Goal: Task Accomplishment & Management: Manage account settings

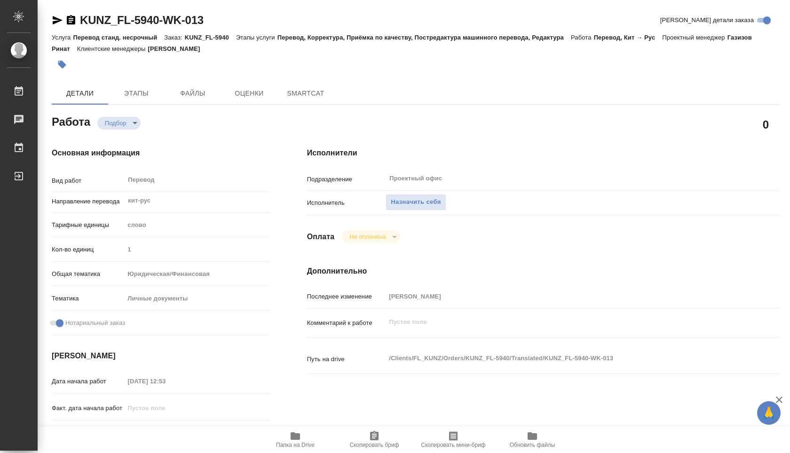
type textarea "x"
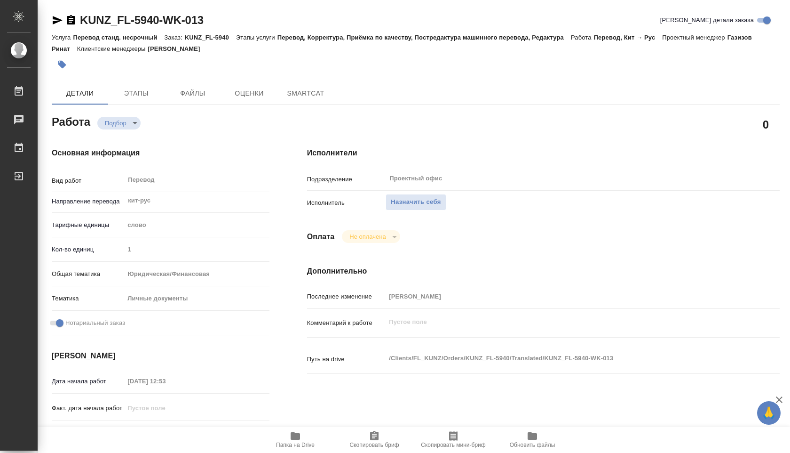
type textarea "x"
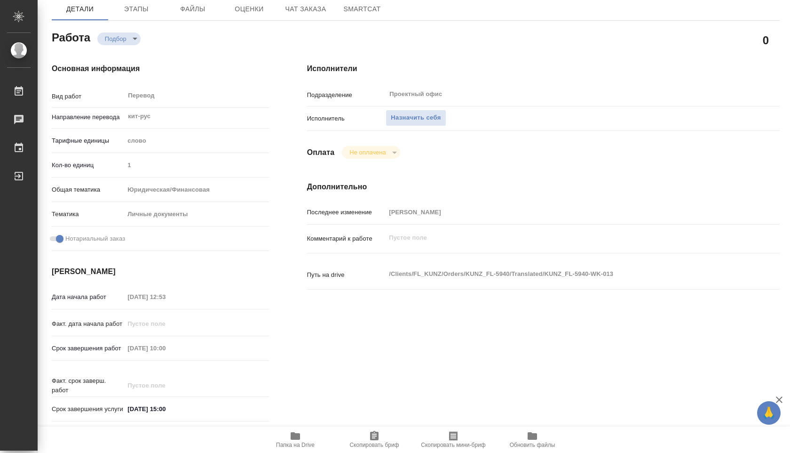
scroll to position [93, 0]
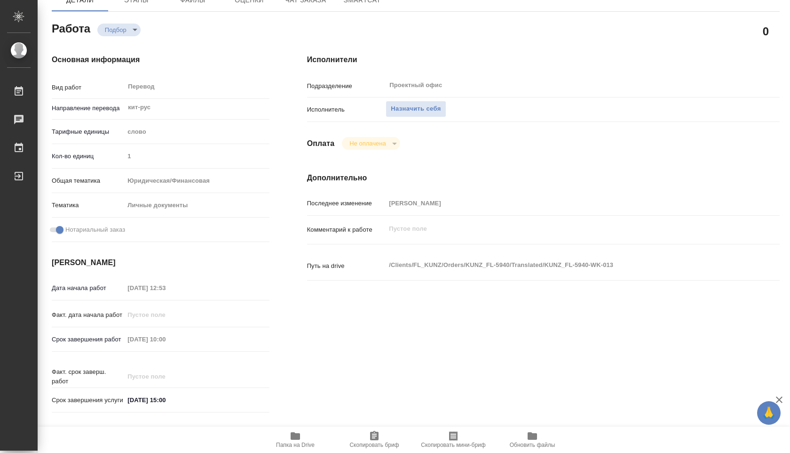
type textarea "x"
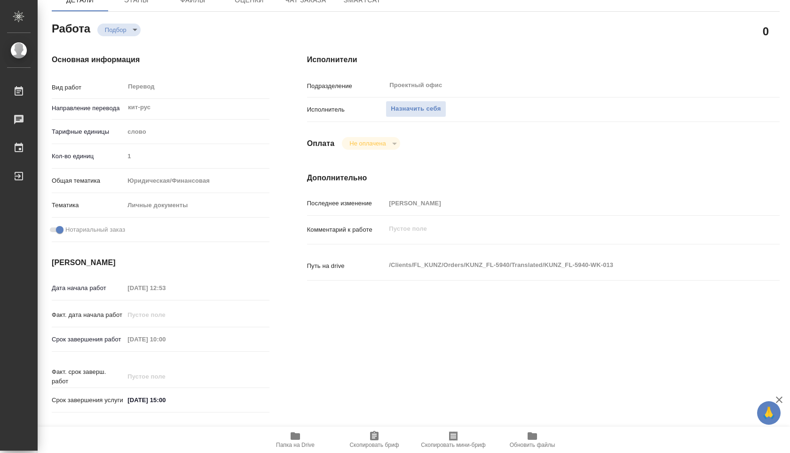
type textarea "x"
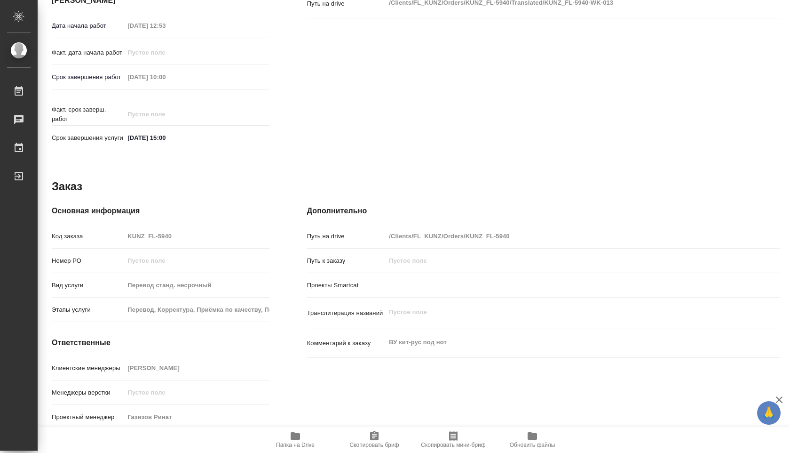
scroll to position [369, 0]
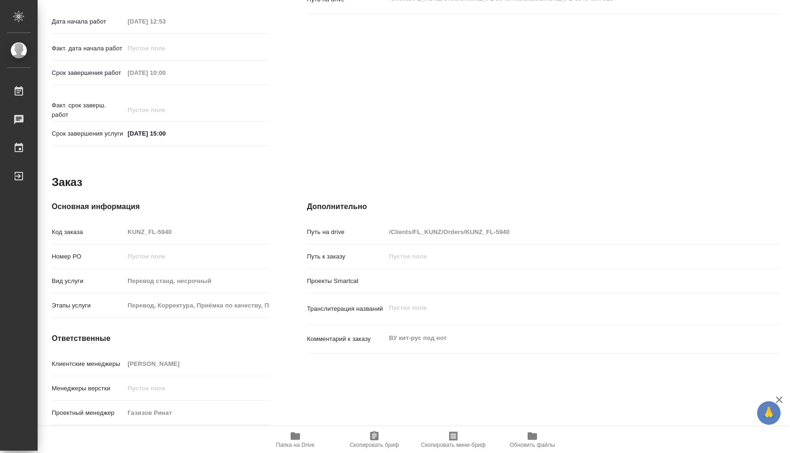
click at [294, 432] on icon "button" at bounding box center [295, 436] width 9 height 8
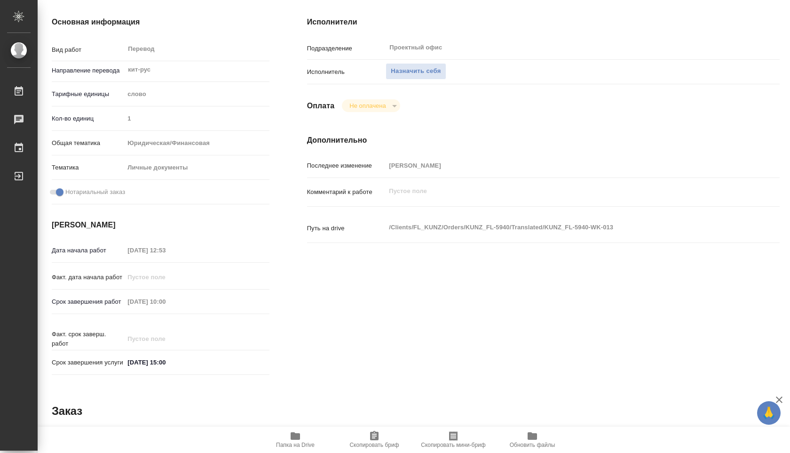
scroll to position [114, 0]
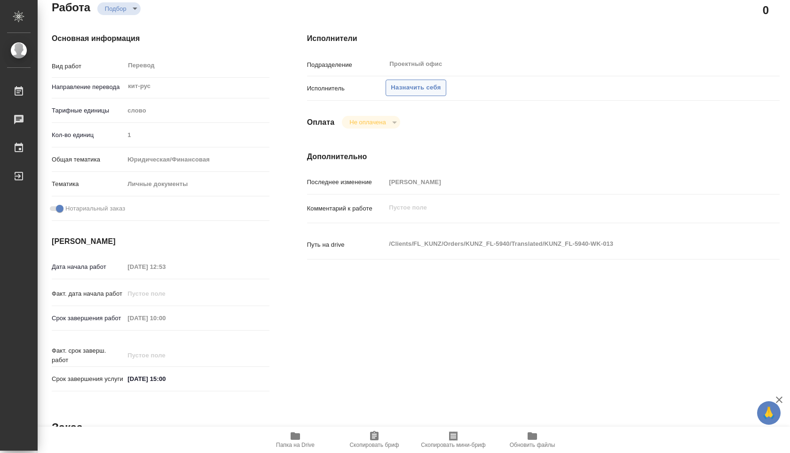
click at [432, 90] on span "Назначить себя" at bounding box center [416, 87] width 50 height 11
type textarea "x"
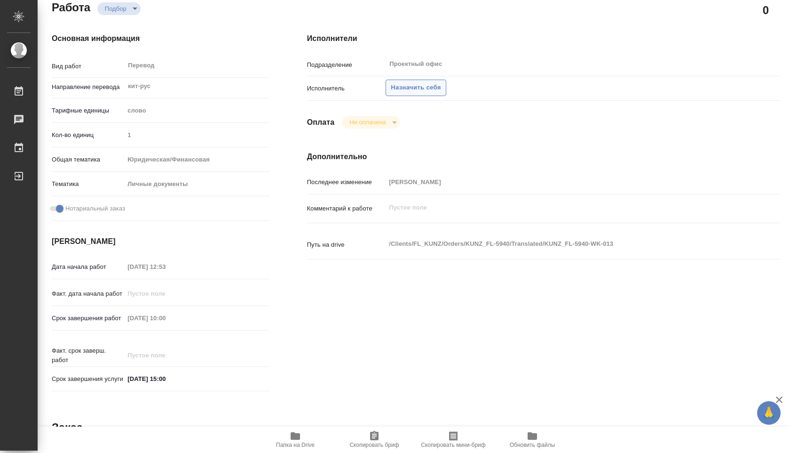
type textarea "x"
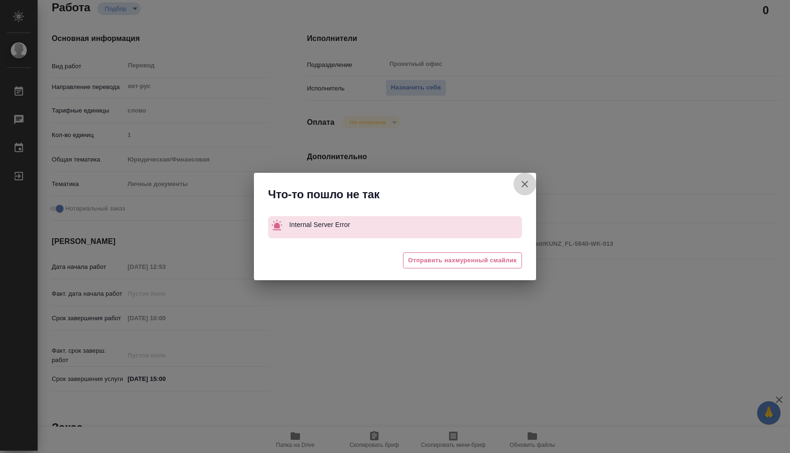
click at [524, 186] on icon "button" at bounding box center [524, 183] width 11 height 11
type textarea "x"
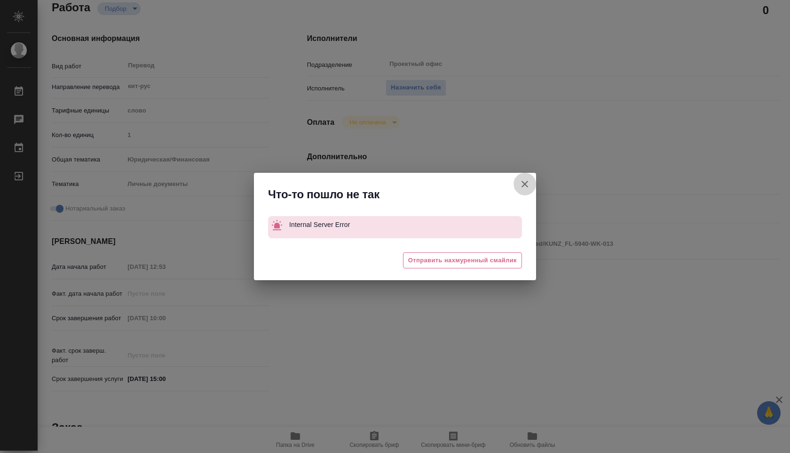
type textarea "x"
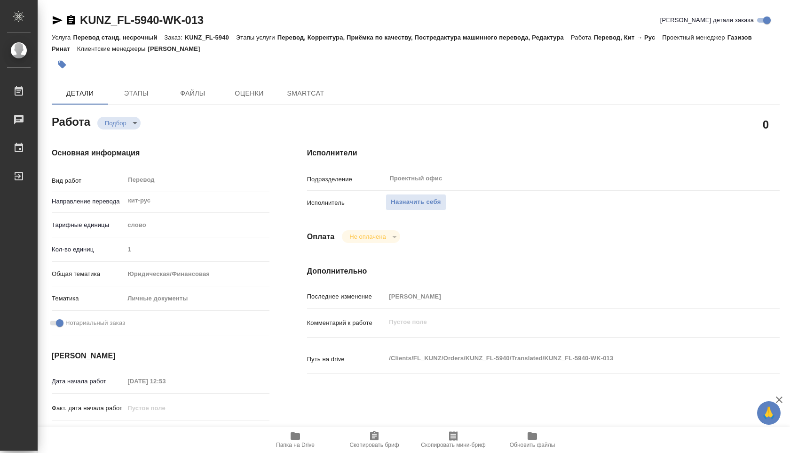
type textarea "x"
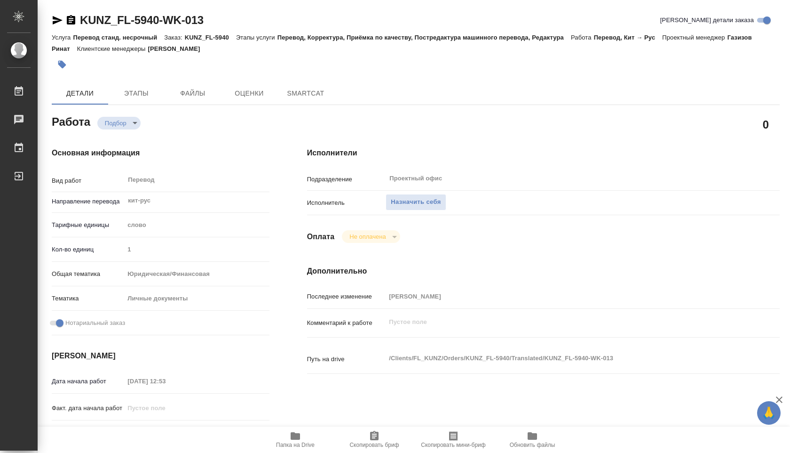
type textarea "x"
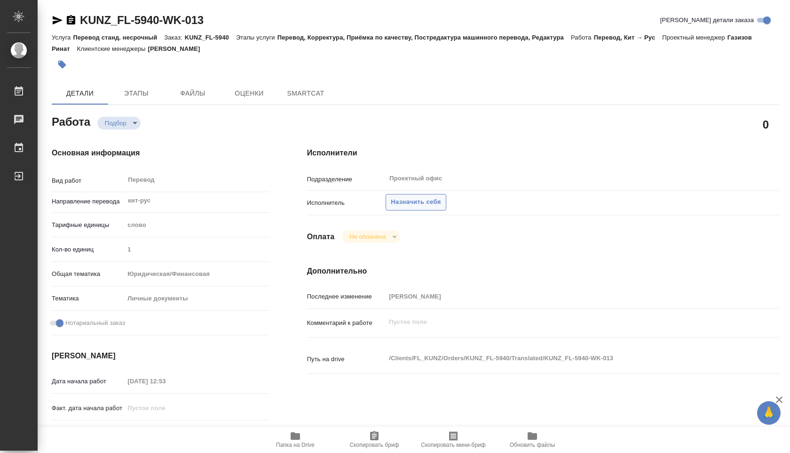
type textarea "x"
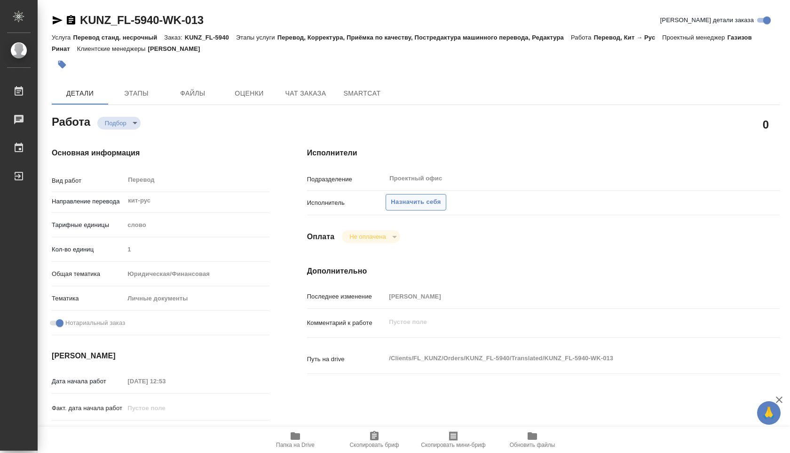
click at [399, 195] on button "Назначить себя" at bounding box center [416, 202] width 60 height 16
type textarea "x"
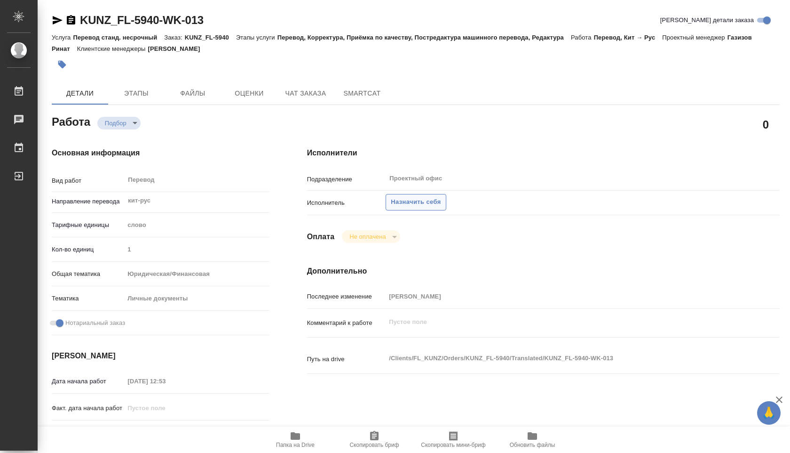
type textarea "x"
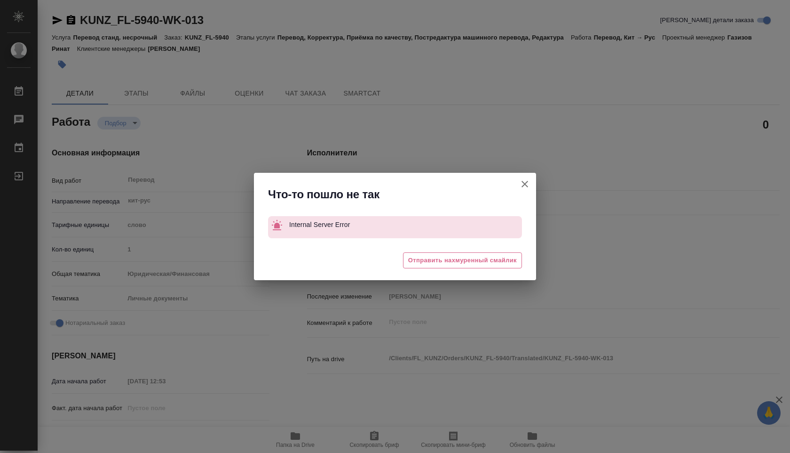
type textarea "x"
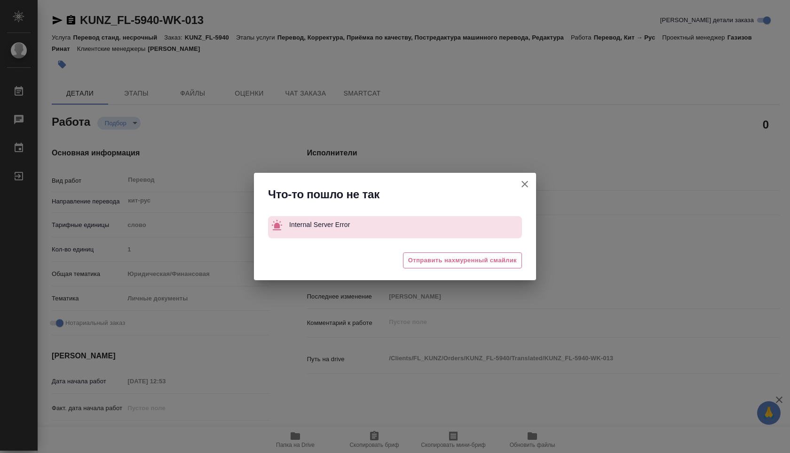
click at [523, 184] on icon "button" at bounding box center [524, 183] width 11 height 11
type textarea "x"
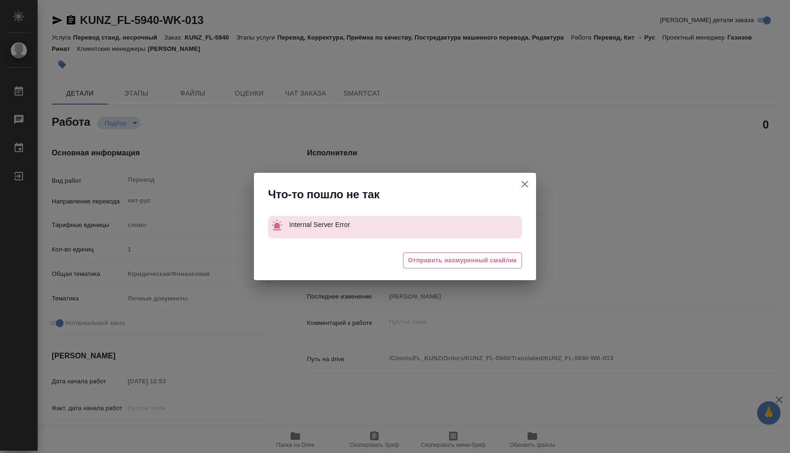
type textarea "x"
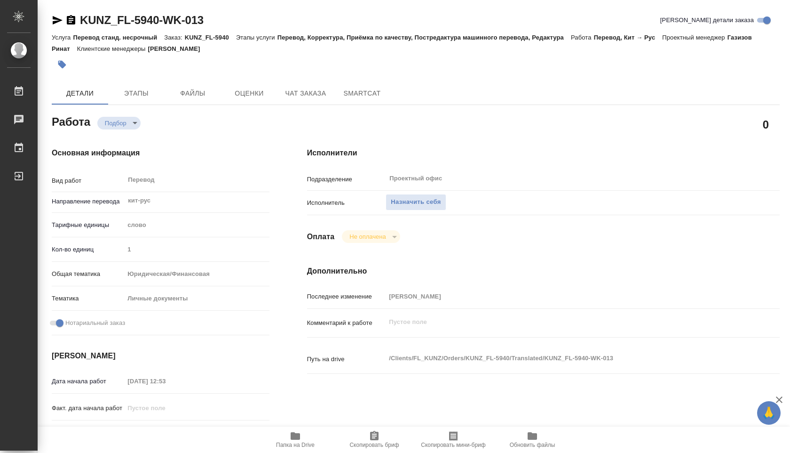
type textarea "x"
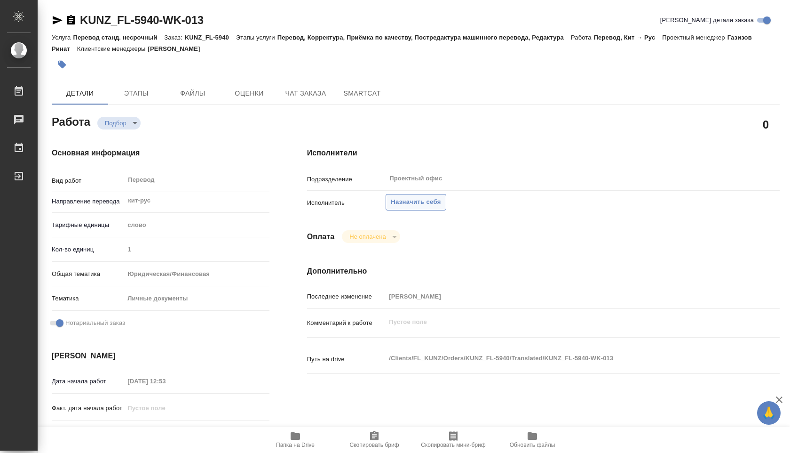
click at [426, 204] on span "Назначить себя" at bounding box center [416, 202] width 50 height 11
type textarea "x"
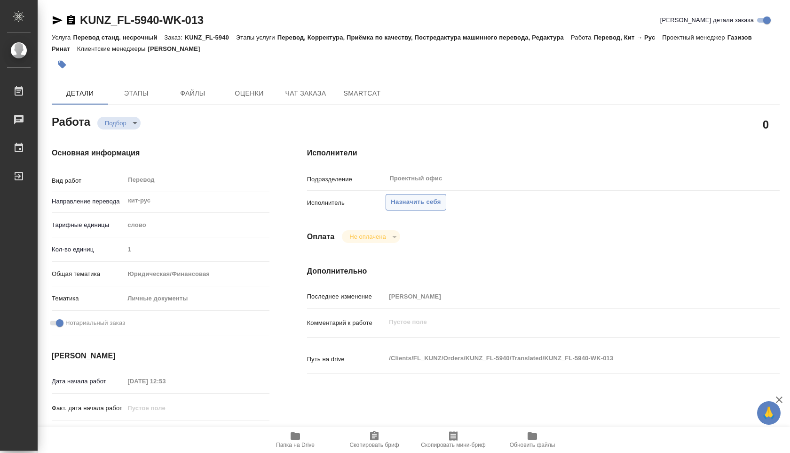
type textarea "x"
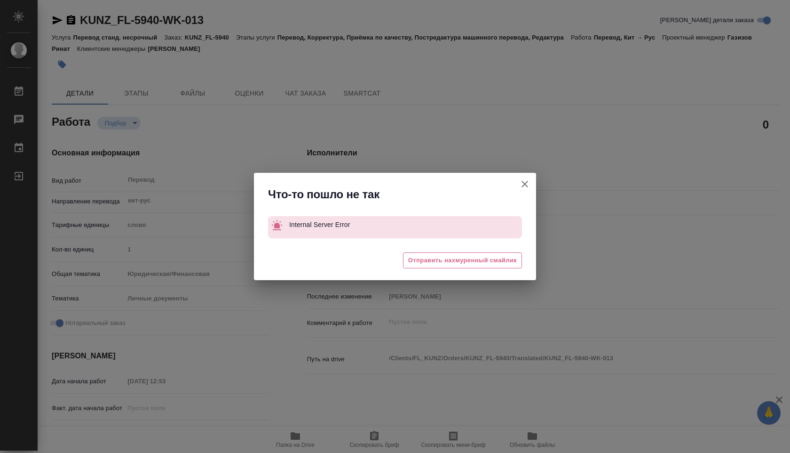
click at [537, 182] on div "Что-то пошло не так Internal Server Error 😒 Отправить нахмуренный смайлик" at bounding box center [395, 226] width 790 height 453
click at [523, 182] on icon "button" at bounding box center [525, 184] width 7 height 7
type textarea "x"
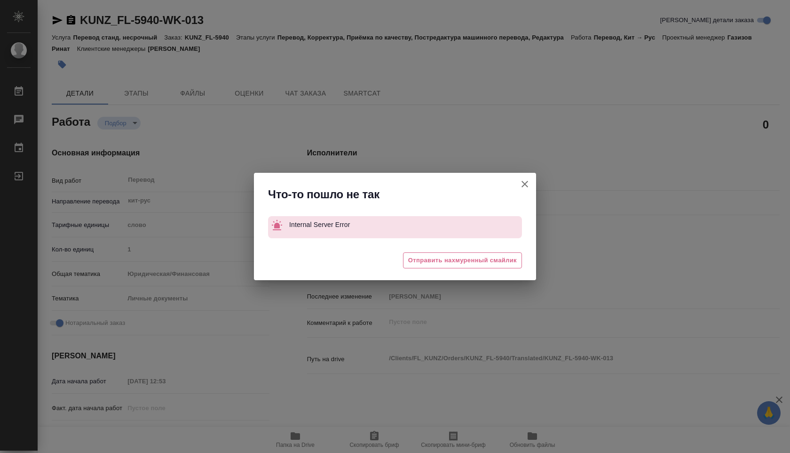
type textarea "x"
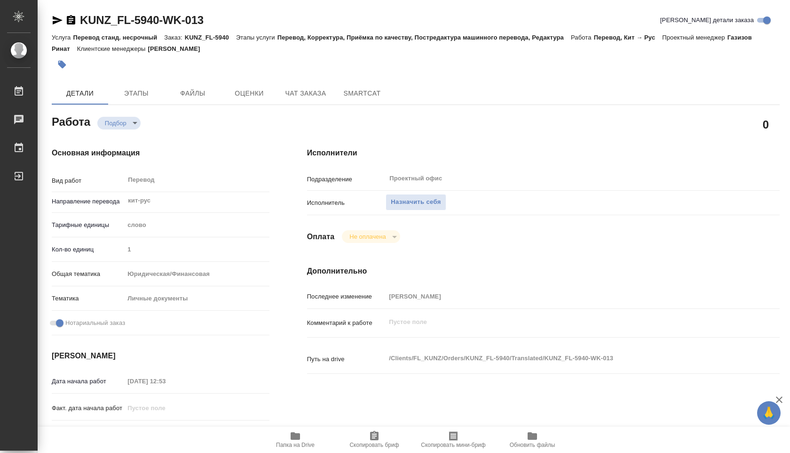
type textarea "x"
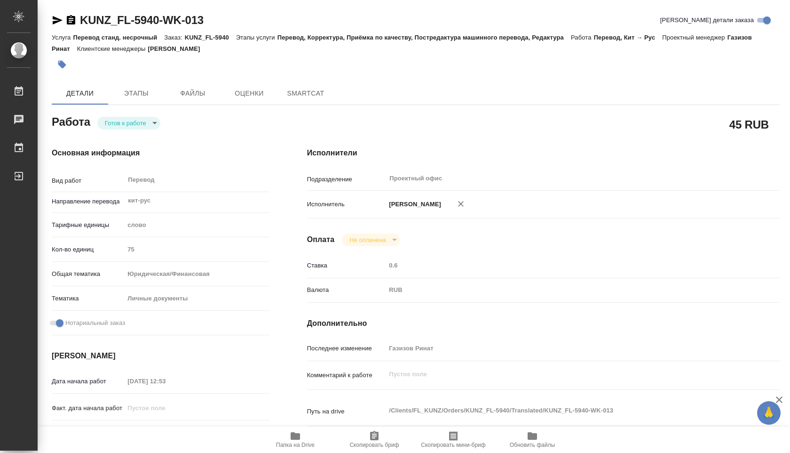
type textarea "x"
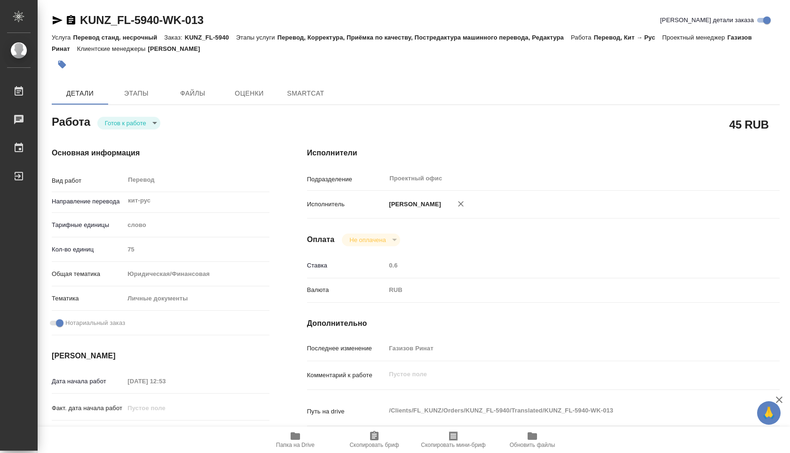
type textarea "x"
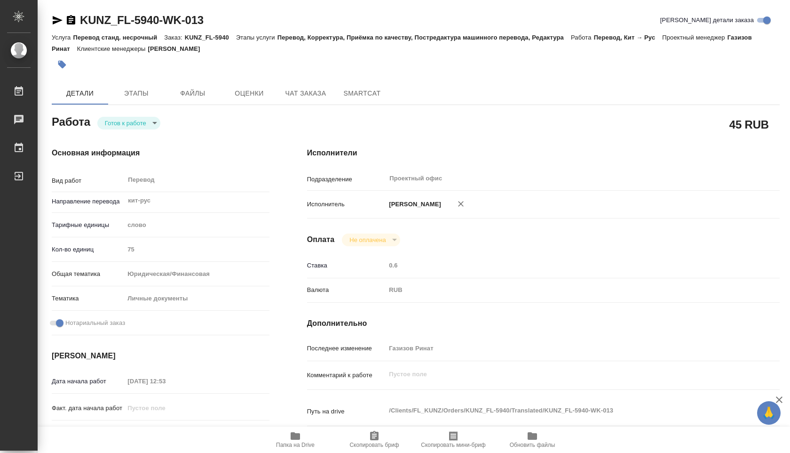
type textarea "x"
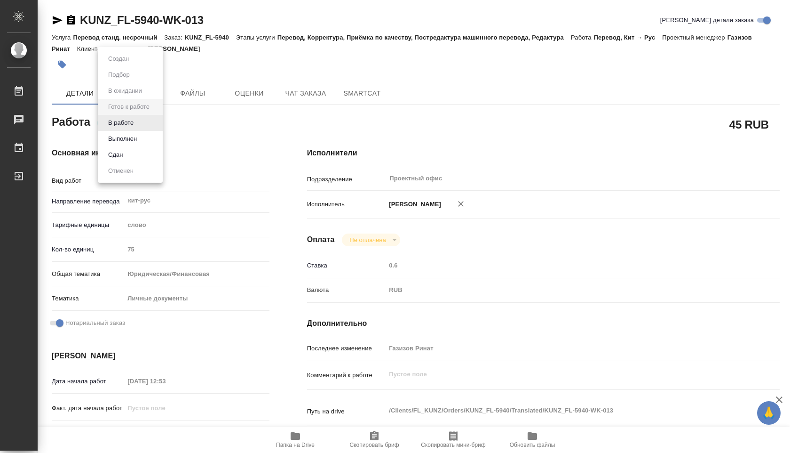
click at [150, 122] on body "🙏 .cls-1 fill:#fff; AWATERA Shuvalova Anna Работы Чаты График Выйти KUNZ_FL-594…" at bounding box center [395, 226] width 790 height 453
type textarea "x"
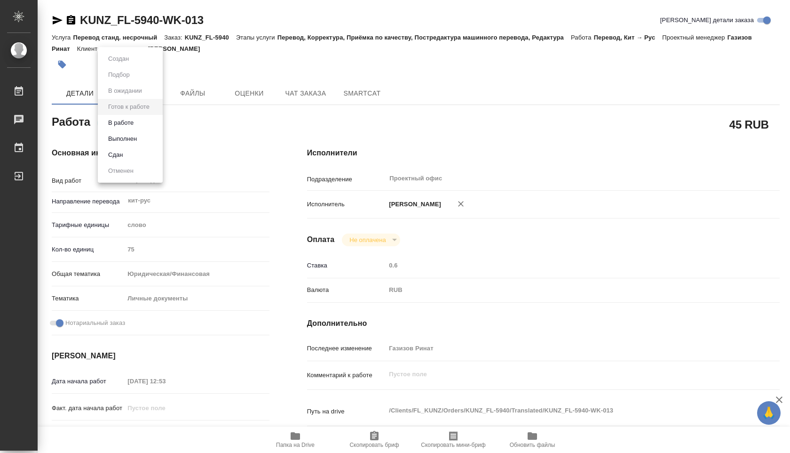
type textarea "x"
click at [142, 125] on li "В работе" at bounding box center [130, 123] width 65 height 16
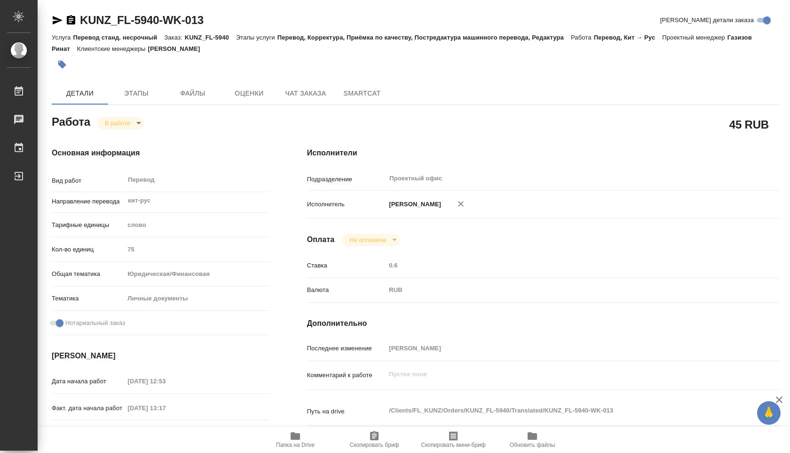
type textarea "x"
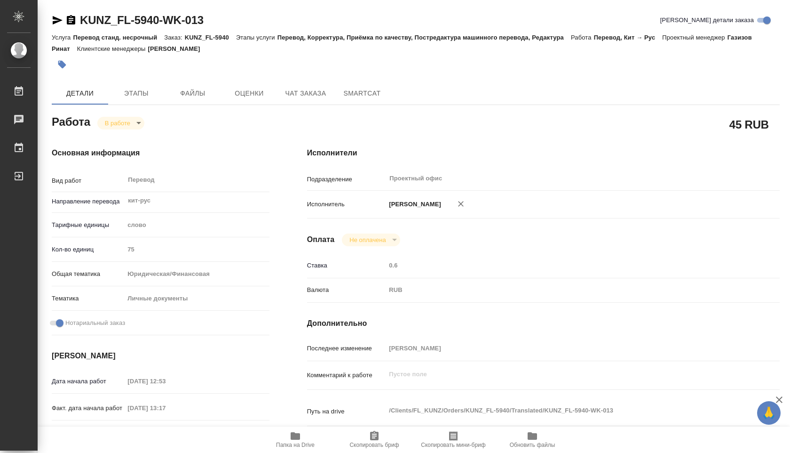
type textarea "x"
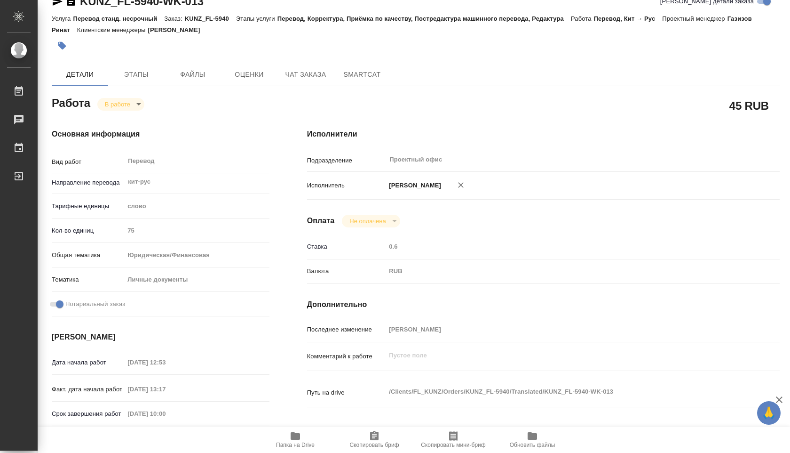
type textarea "x"
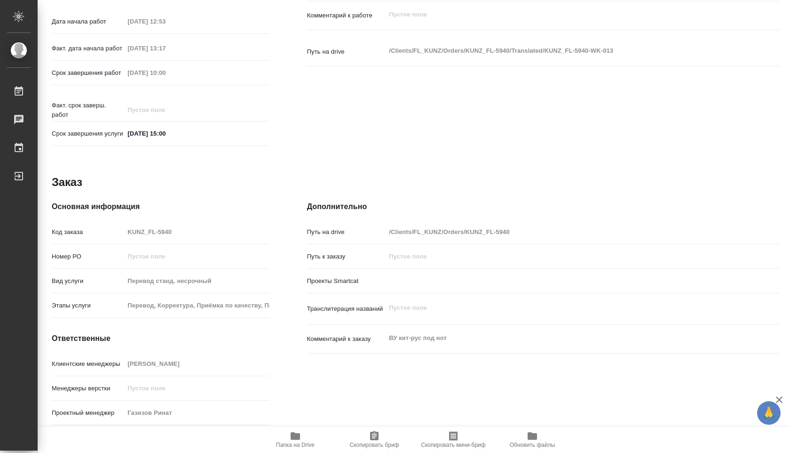
scroll to position [362, 0]
click at [300, 434] on icon "button" at bounding box center [295, 436] width 9 height 8
